Goal: Navigation & Orientation: Find specific page/section

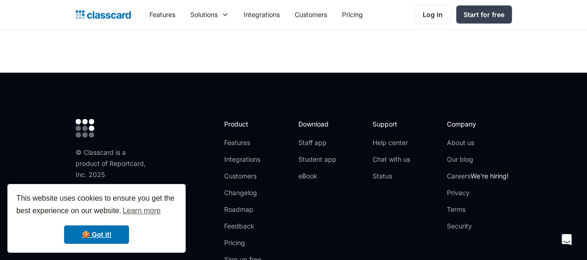
scroll to position [3043, 0]
click at [500, 138] on link "About us" at bounding box center [478, 142] width 62 height 9
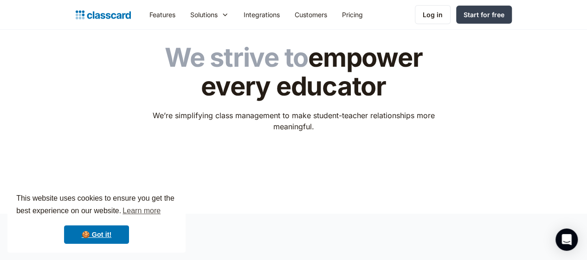
scroll to position [34, 0]
